Goal: Task Accomplishment & Management: Manage account settings

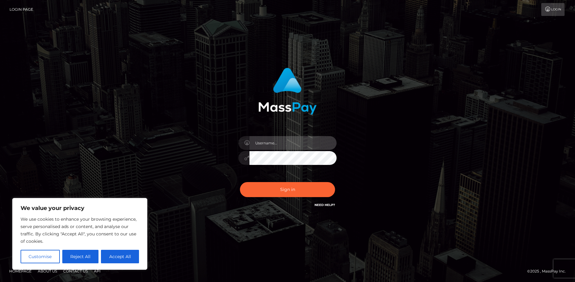
click at [268, 141] on input "text" at bounding box center [292, 143] width 87 height 14
type input "[EMAIL_ADDRESS][DOMAIN_NAME]"
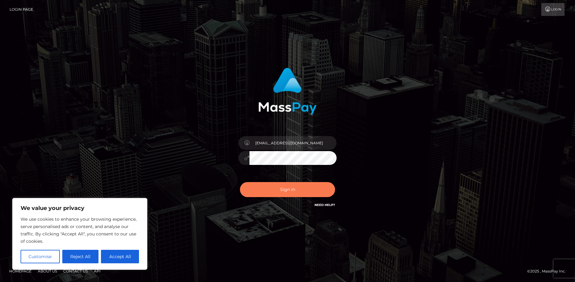
click at [297, 192] on button "Sign in" at bounding box center [287, 189] width 95 height 15
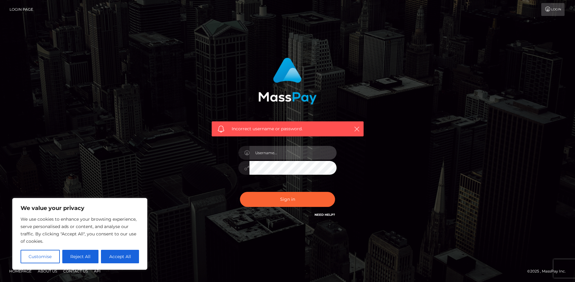
click at [279, 154] on input "text" at bounding box center [292, 153] width 87 height 14
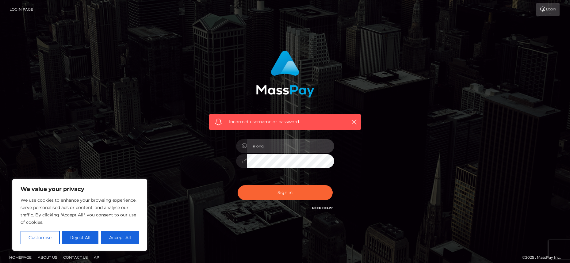
click at [280, 149] on input "irlong" at bounding box center [290, 146] width 87 height 14
drag, startPoint x: 256, startPoint y: 147, endPoint x: 251, endPoint y: 148, distance: 5.2
click at [251, 148] on input "irlong" at bounding box center [290, 146] width 87 height 14
type input "ongirl"
type input "[EMAIL_ADDRESS][DOMAIN_NAME]"
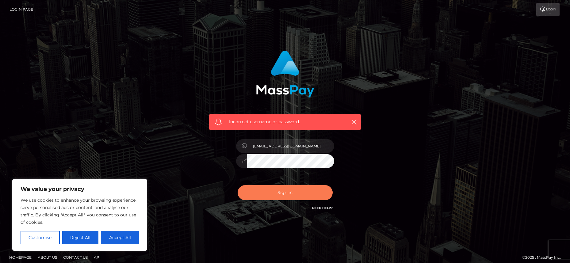
click at [277, 192] on button "Sign in" at bounding box center [285, 192] width 95 height 15
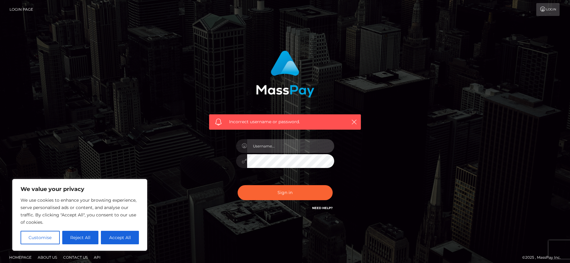
click at [274, 144] on input "text" at bounding box center [290, 146] width 87 height 14
type input "[EMAIL_ADDRESS][DOMAIN_NAME]"
click at [322, 210] on link "Need Help?" at bounding box center [322, 208] width 21 height 4
drag, startPoint x: 137, startPoint y: 244, endPoint x: 124, endPoint y: 239, distance: 14.2
click at [137, 244] on button "Accept All" at bounding box center [120, 237] width 38 height 13
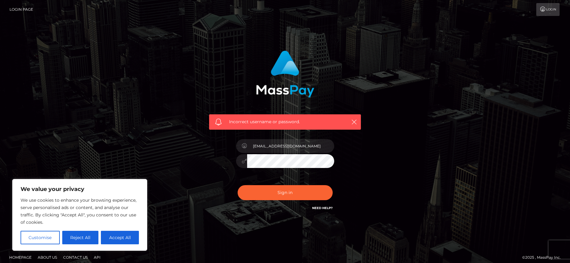
checkbox input "true"
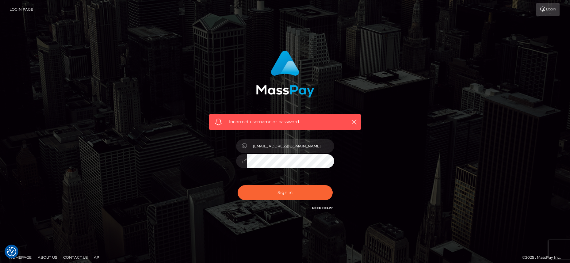
click at [124, 239] on div "Incorrect username or password. [EMAIL_ADDRESS][DOMAIN_NAME]" at bounding box center [285, 134] width 570 height 268
click at [279, 153] on div "[EMAIL_ADDRESS][DOMAIN_NAME]" at bounding box center [285, 158] width 107 height 47
click at [273, 144] on input "[EMAIL_ADDRESS][DOMAIN_NAME]" at bounding box center [290, 146] width 87 height 14
click at [321, 209] on link "Need Help?" at bounding box center [322, 208] width 21 height 4
click at [405, 155] on div "Incorrect username or password. [EMAIL_ADDRESS][DOMAIN_NAME]" at bounding box center [285, 134] width 350 height 176
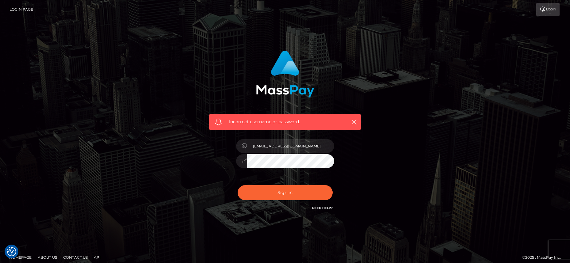
click at [323, 208] on link "Need Help?" at bounding box center [322, 208] width 21 height 4
click at [268, 146] on input "[EMAIL_ADDRESS][DOMAIN_NAME]" at bounding box center [290, 146] width 87 height 14
click at [317, 206] on link "Need Help?" at bounding box center [322, 208] width 21 height 4
click at [318, 208] on link "Need Help?" at bounding box center [322, 208] width 21 height 4
click at [318, 209] on link "Need Help?" at bounding box center [322, 208] width 21 height 4
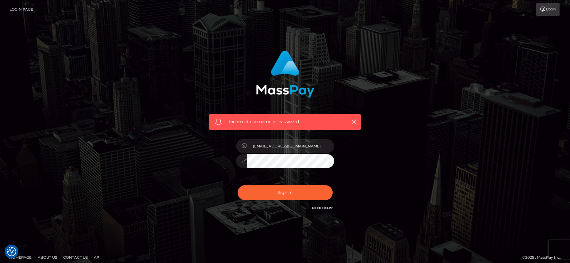
click at [318, 209] on link "Need Help?" at bounding box center [322, 208] width 21 height 4
click at [542, 10] on icon at bounding box center [543, 9] width 6 height 5
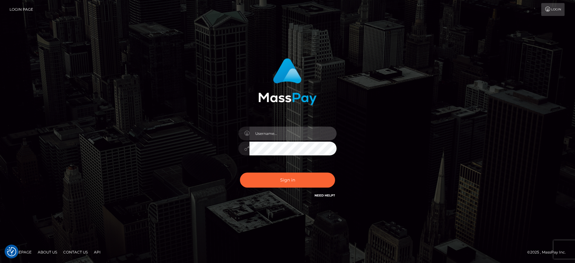
click at [297, 132] on input "text" at bounding box center [292, 134] width 87 height 14
type input "[EMAIL_ADDRESS][DOMAIN_NAME]"
click at [26, 6] on link "Login Page" at bounding box center [22, 9] width 24 height 13
